Goal: Task Accomplishment & Management: Manage account settings

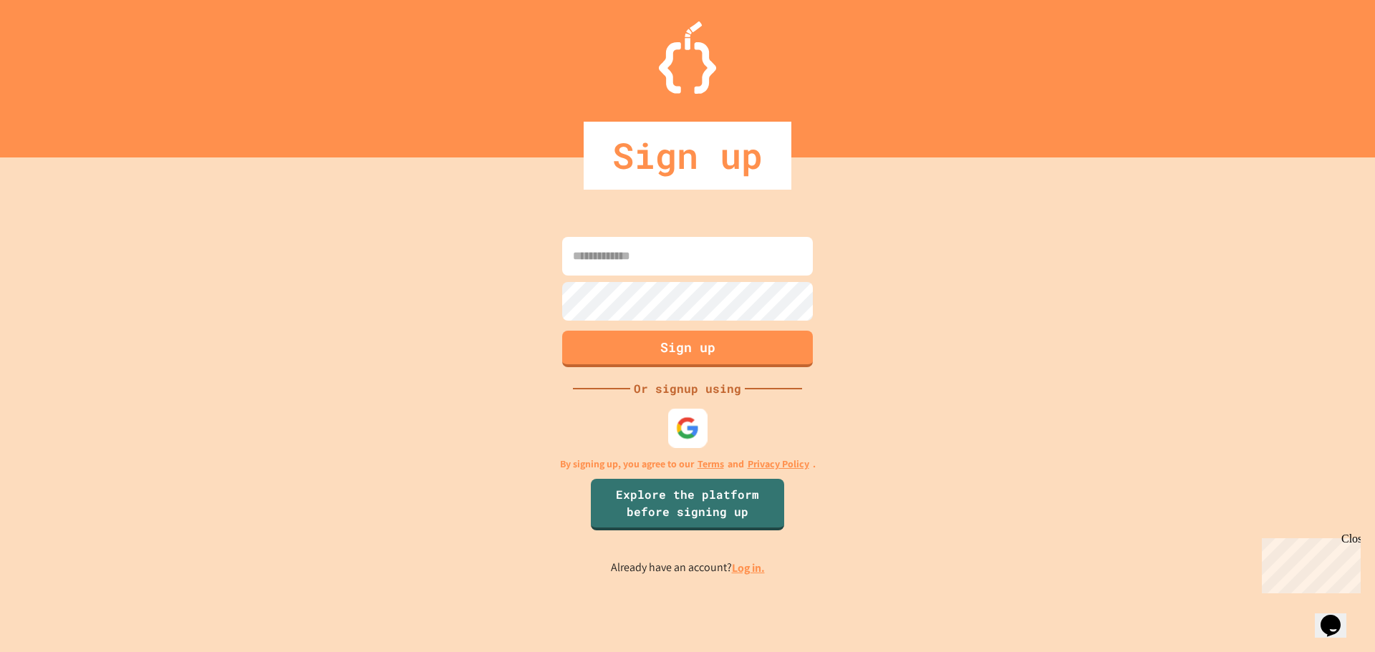
click at [684, 425] on img at bounding box center [688, 428] width 24 height 24
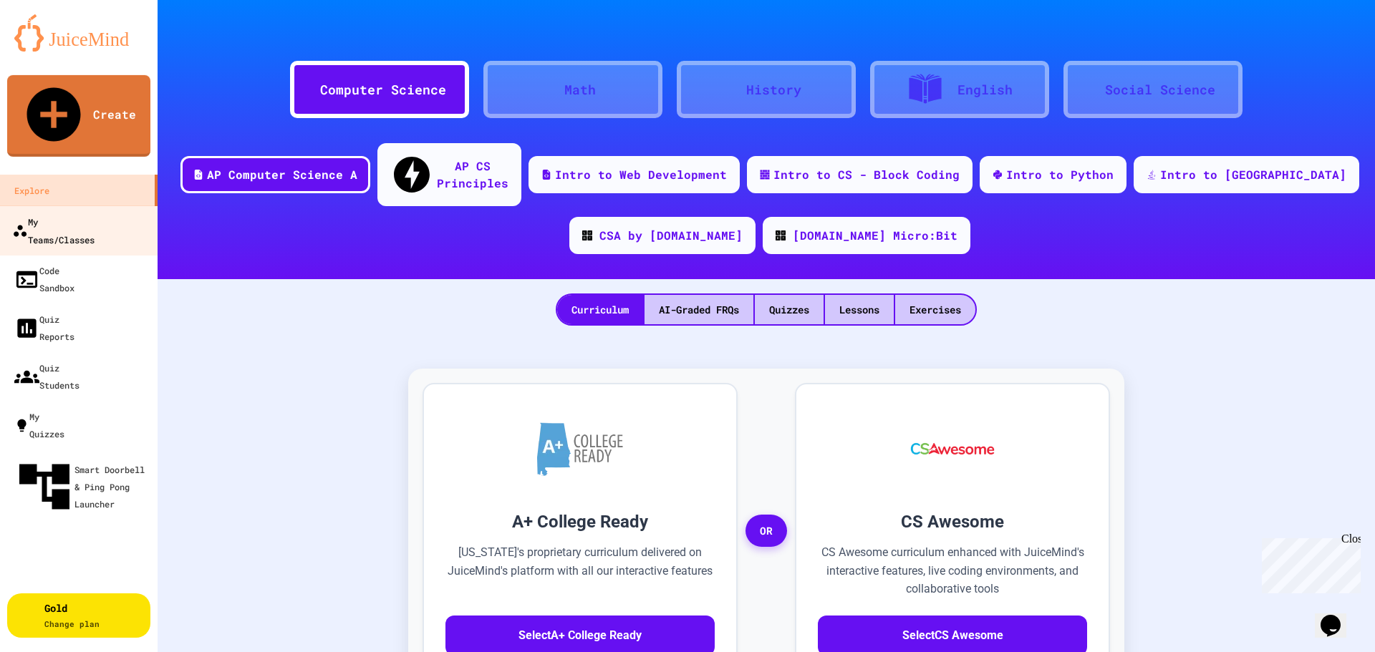
click at [57, 213] on div "My Teams/Classes" at bounding box center [53, 230] width 82 height 35
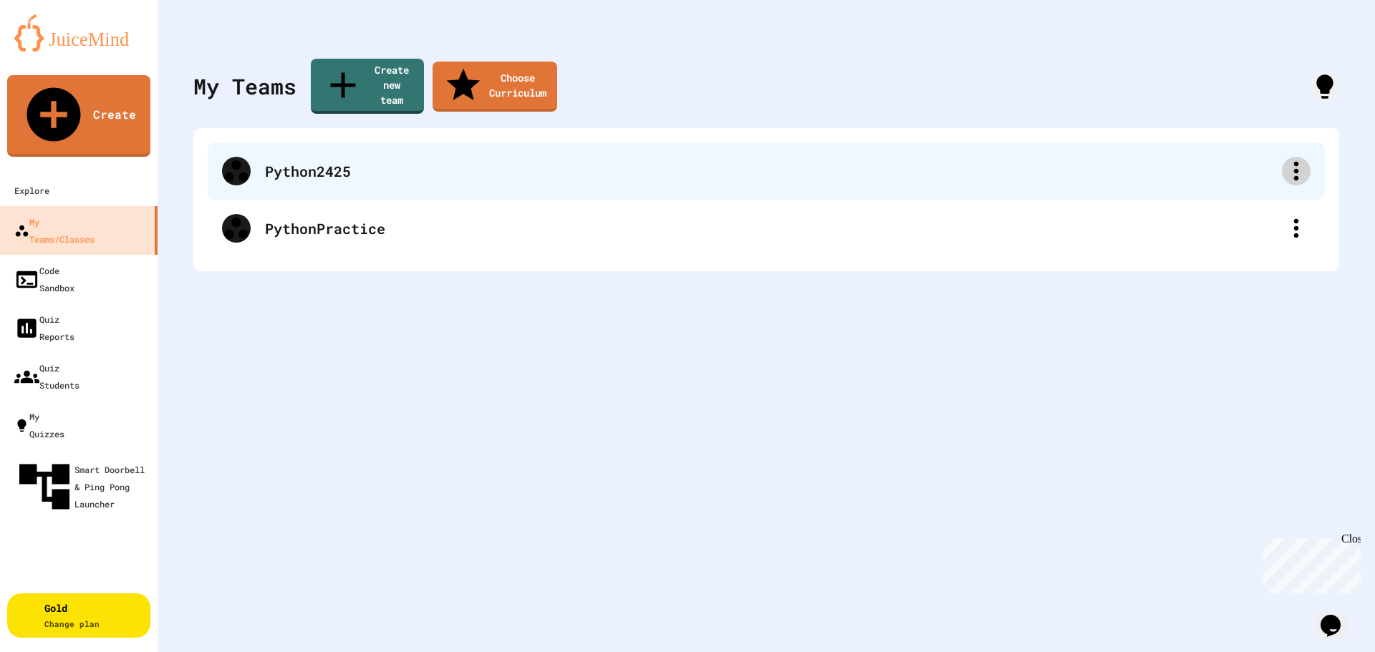
click at [1294, 162] on icon at bounding box center [1296, 171] width 5 height 19
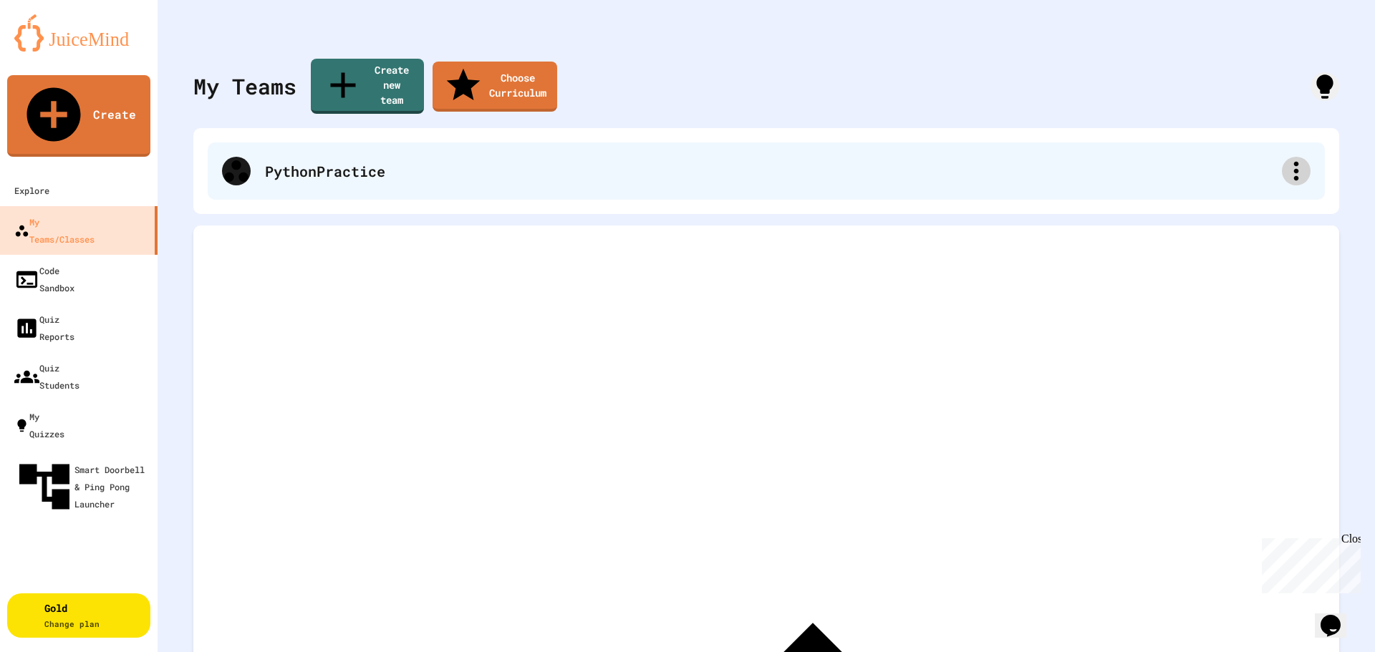
click at [1295, 157] on div at bounding box center [1296, 171] width 29 height 29
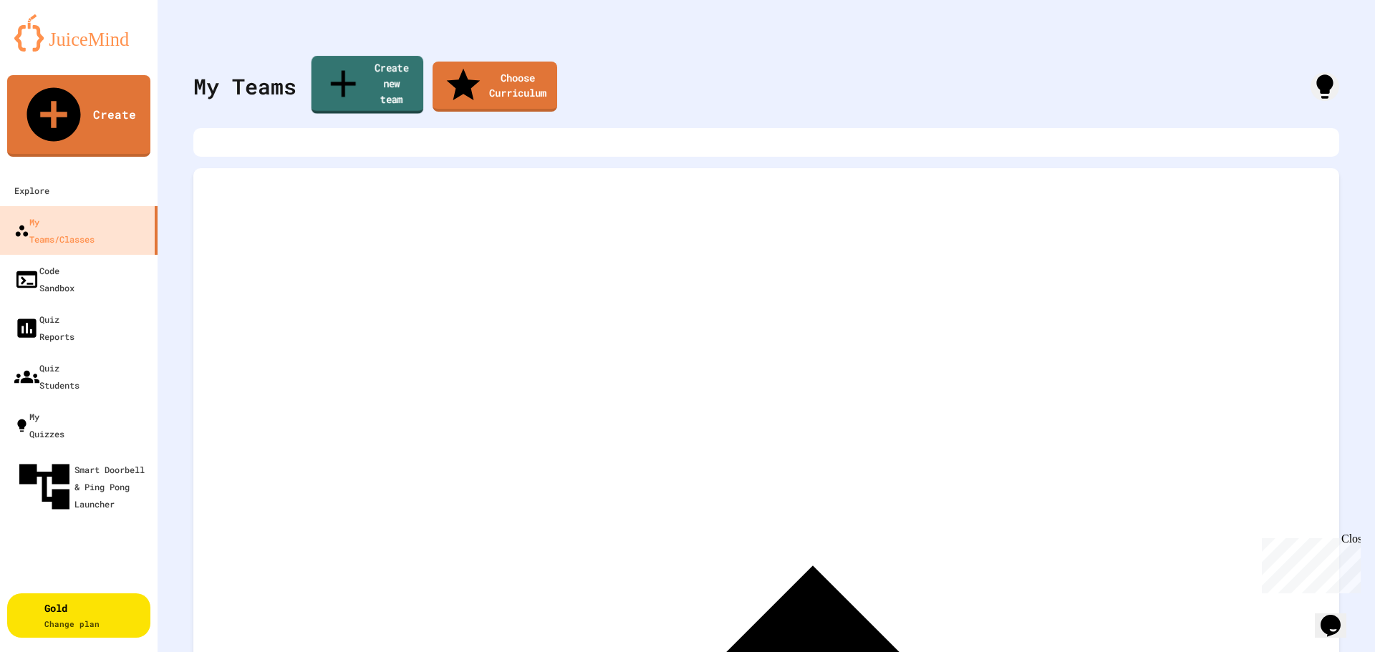
click at [369, 81] on link "Create new team" at bounding box center [368, 85] width 112 height 58
type input "**********"
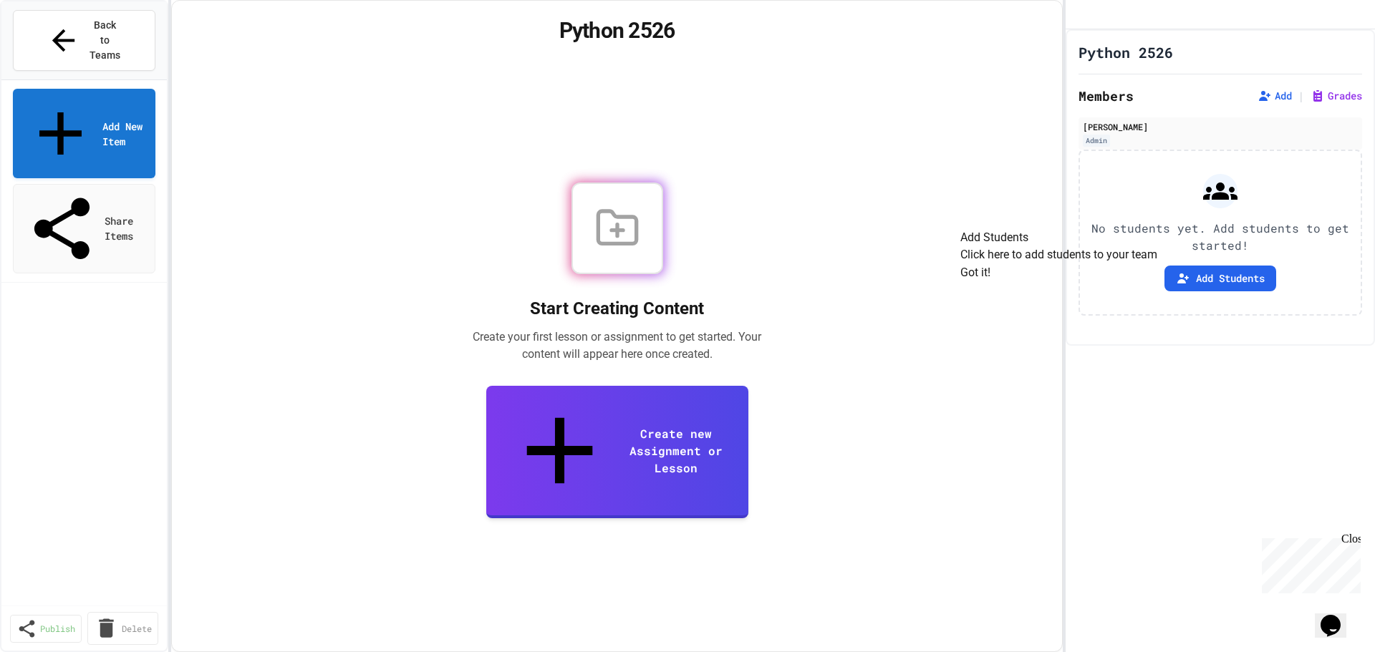
click at [991, 281] on button "Got it!" at bounding box center [975, 272] width 30 height 17
click at [1203, 292] on button "Add Students" at bounding box center [1221, 279] width 112 height 26
click at [89, 24] on span "Back to Teams" at bounding box center [106, 40] width 34 height 45
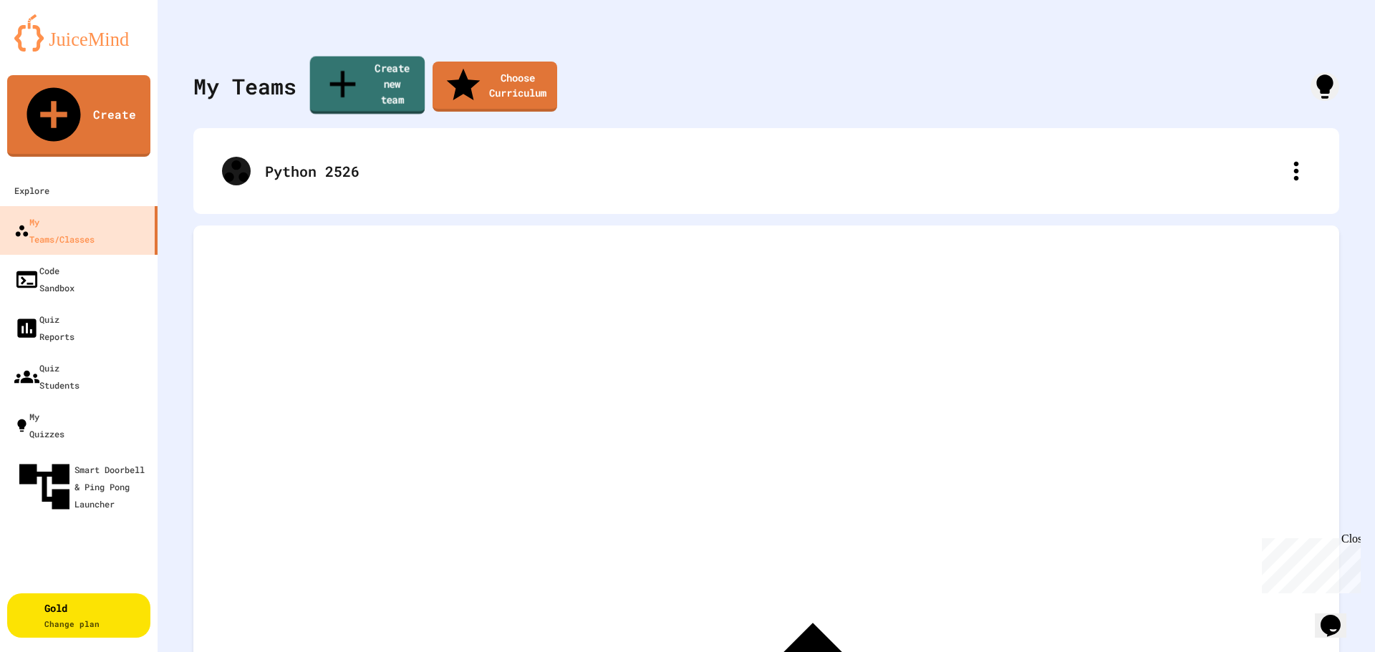
click at [420, 73] on link "Create new team" at bounding box center [367, 86] width 115 height 58
type input "**********"
